Goal: Information Seeking & Learning: Learn about a topic

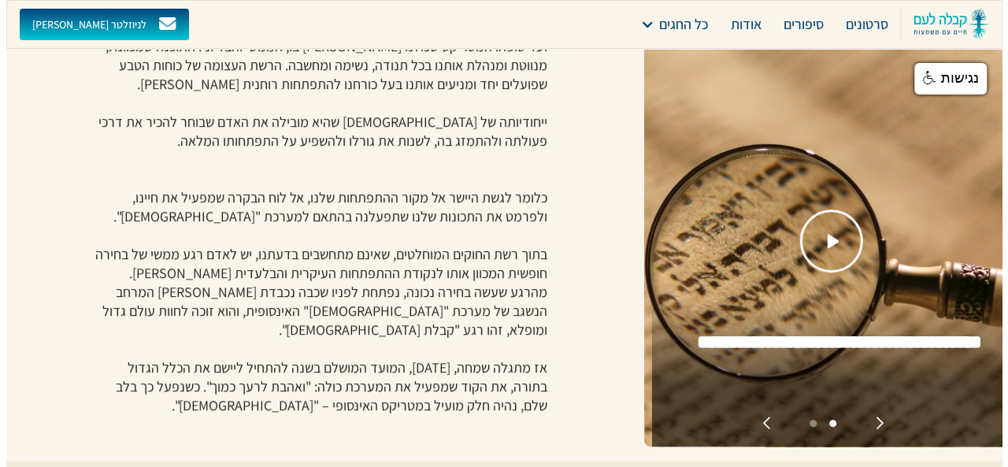
scroll to position [473, 0]
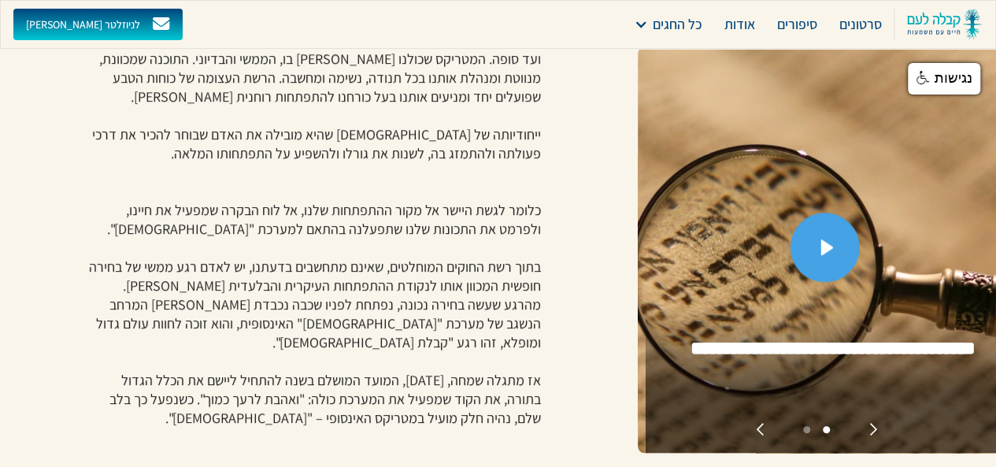
click at [821, 239] on img "open lightbox" at bounding box center [827, 247] width 13 height 16
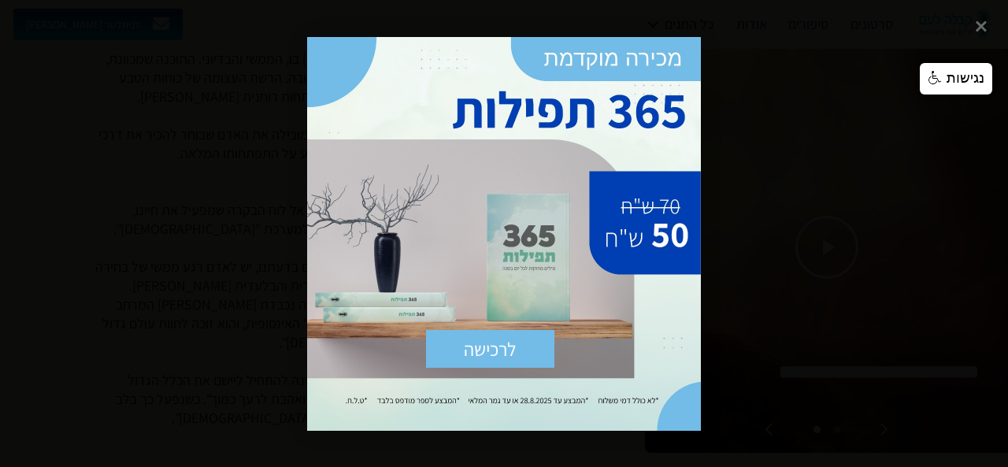
click at [748, 310] on div at bounding box center [504, 233] width 1008 height 467
click at [711, 432] on div at bounding box center [504, 233] width 1008 height 467
click at [685, 50] on span "×" at bounding box center [683, 54] width 35 height 35
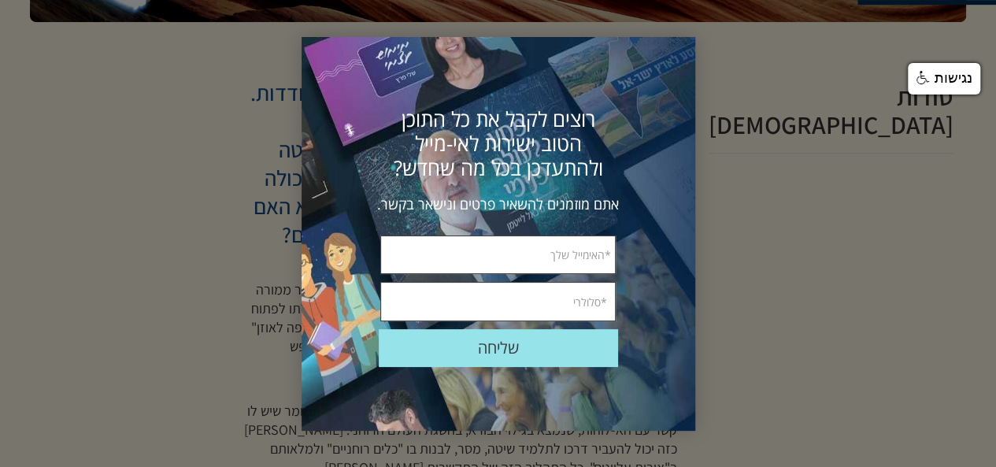
scroll to position [367, 0]
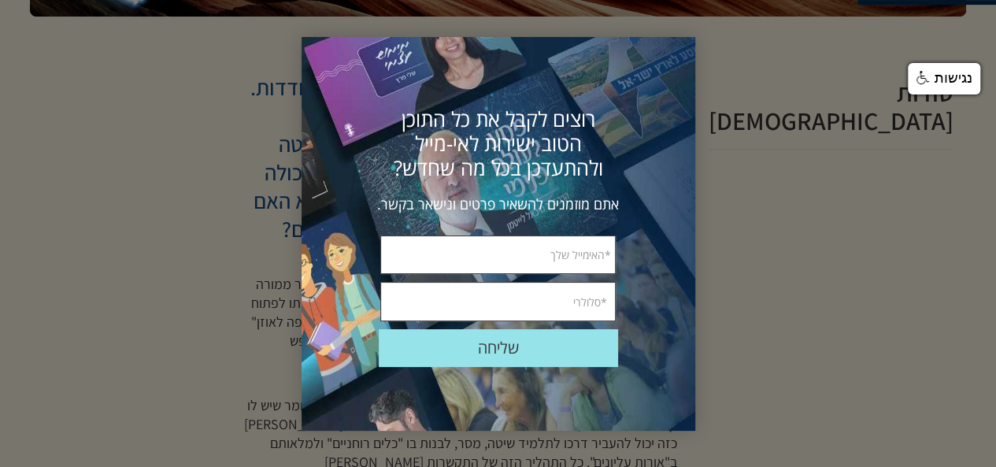
click at [740, 283] on div at bounding box center [498, 233] width 996 height 467
click at [677, 56] on span "×" at bounding box center [676, 59] width 35 height 35
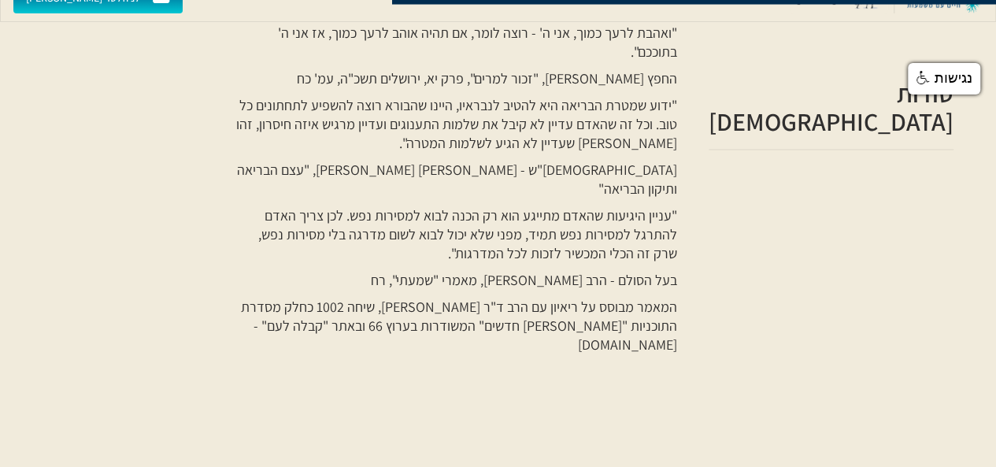
scroll to position [1470, 0]
